Goal: Task Accomplishment & Management: Manage account settings

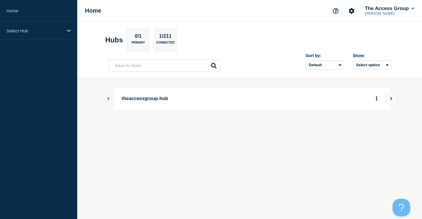
click at [236, 169] on body "Home Select Hub Home The Access Group [PERSON_NAME] Hubs 0/1 Primary 1/211 Conn…" at bounding box center [211, 109] width 422 height 219
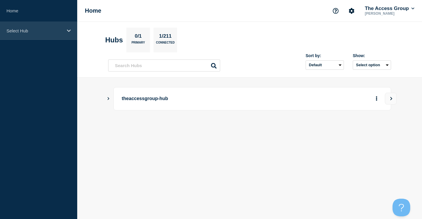
click at [14, 30] on p "Select Hub" at bounding box center [34, 30] width 57 height 5
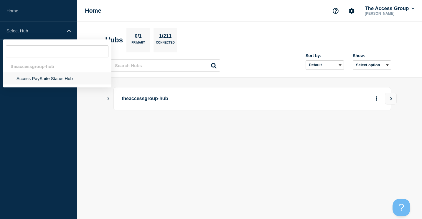
click at [29, 78] on li "Access PaySuite Status Hub" at bounding box center [57, 78] width 108 height 12
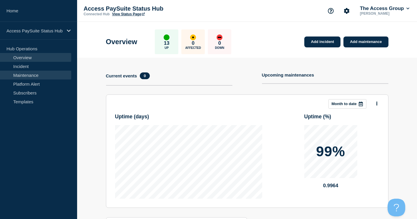
click at [26, 76] on link "Maintenance" at bounding box center [35, 75] width 71 height 9
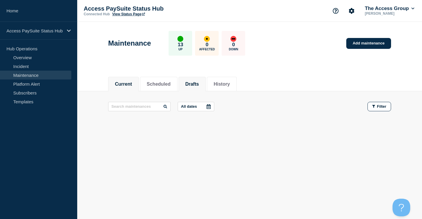
click at [199, 84] on button "Drafts" at bounding box center [192, 84] width 14 height 5
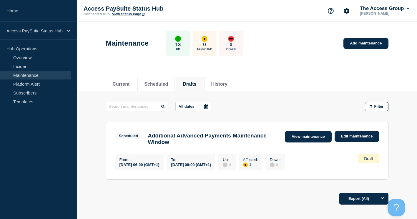
click at [298, 136] on link "View maintenance" at bounding box center [308, 136] width 47 height 11
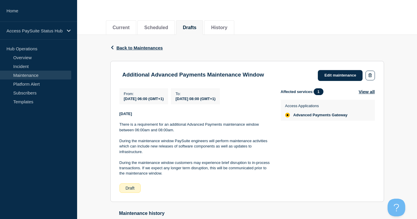
scroll to position [59, 0]
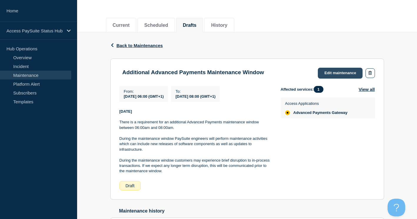
click at [343, 71] on link "Edit maintenance" at bounding box center [340, 73] width 45 height 11
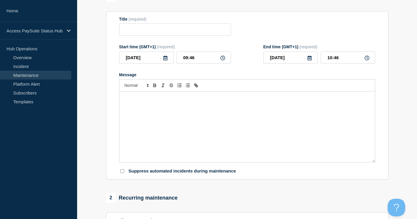
type input "Additional Advanced Payments Maintenance Window"
type input "[DATE]"
type input "06:00"
type input "[DATE]"
type input "08:00"
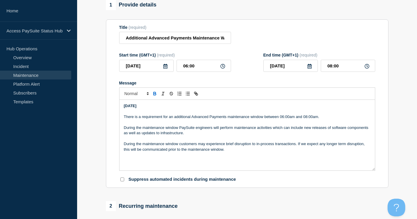
drag, startPoint x: 188, startPoint y: 110, endPoint x: 113, endPoint y: 109, distance: 75.1
click at [113, 109] on section "Title (required) Additional Advanced Payments Maintenance Window Start time (GM…" at bounding box center [247, 103] width 283 height 169
click at [271, 151] on p "During the maintenance window customers may experience brief disruption to in-p…" at bounding box center [247, 146] width 247 height 11
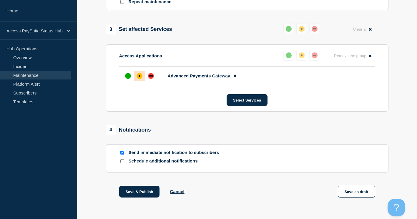
scroll to position [306, 0]
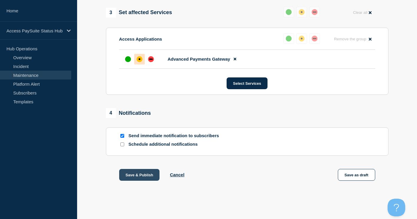
click at [142, 175] on button "Save & Publish" at bounding box center [139, 175] width 41 height 12
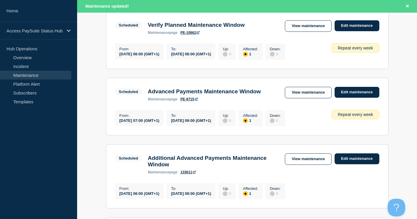
scroll to position [265, 0]
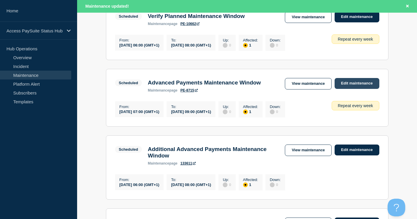
click at [351, 88] on link "Edit maintenance" at bounding box center [357, 83] width 45 height 11
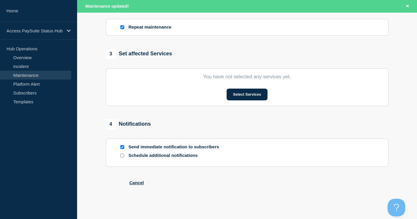
type input "Advanced Payments Maintenance Window"
type input "[DATE]"
type input "07:00"
type input "[DATE]"
type input "09:00"
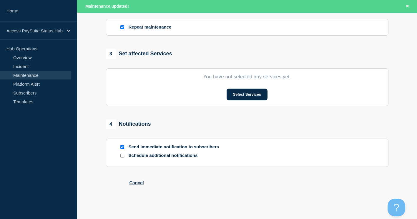
checkbox input "true"
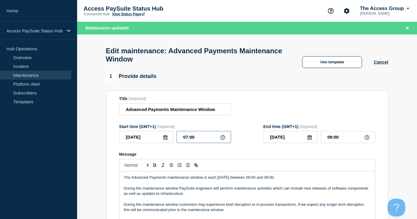
click at [198, 141] on input "07:00" at bounding box center [204, 137] width 54 height 12
drag, startPoint x: 199, startPoint y: 141, endPoint x: 175, endPoint y: 140, distance: 24.4
click at [175, 140] on div "[DATE] 07:00" at bounding box center [175, 137] width 112 height 12
type input "06:00"
type input "08:00"
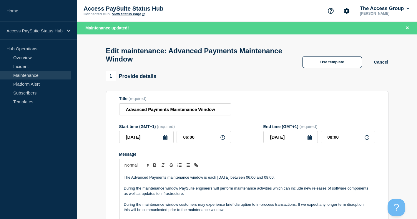
click at [383, 115] on section "Title (required) Advanced Payments Maintenance Window Start time (GMT+1) (requi…" at bounding box center [247, 175] width 283 height 169
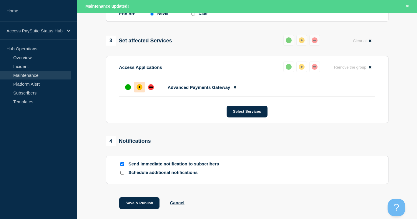
scroll to position [342, 0]
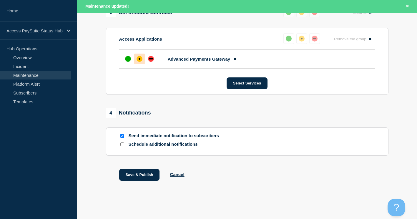
click at [122, 135] on input "Send immediate notification to subscribers" at bounding box center [122, 136] width 4 height 4
click at [121, 135] on input "Send immediate notification to subscribers" at bounding box center [122, 136] width 4 height 4
click at [122, 135] on input "Send immediate notification to subscribers" at bounding box center [122, 136] width 4 height 4
checkbox input "false"
click at [135, 173] on button "Save & Publish" at bounding box center [139, 175] width 41 height 12
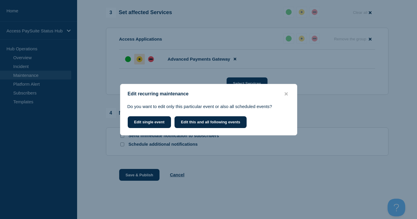
scroll to position [330, 0]
click at [204, 122] on button "Edit this and all following events" at bounding box center [211, 122] width 72 height 12
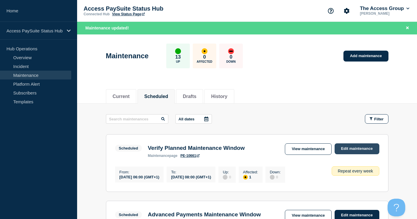
click at [356, 149] on link "Edit maintenance" at bounding box center [357, 148] width 45 height 11
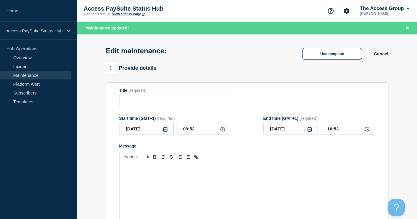
type input "Verify Planned Maintenance Window"
type input "[DATE]"
type input "06:00"
type input "[DATE]"
type input "08:00"
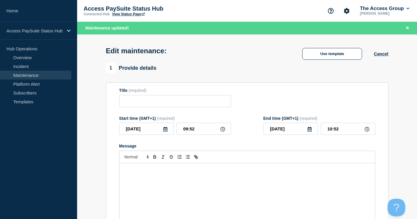
checkbox input "true"
checkbox input "false"
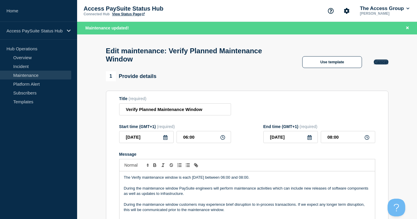
click at [382, 64] on button "Cancel" at bounding box center [381, 61] width 14 height 5
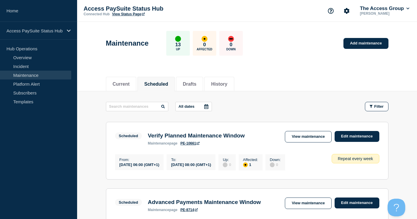
click at [19, 72] on link "Maintenance" at bounding box center [35, 75] width 71 height 9
